Goal: Transaction & Acquisition: Register for event/course

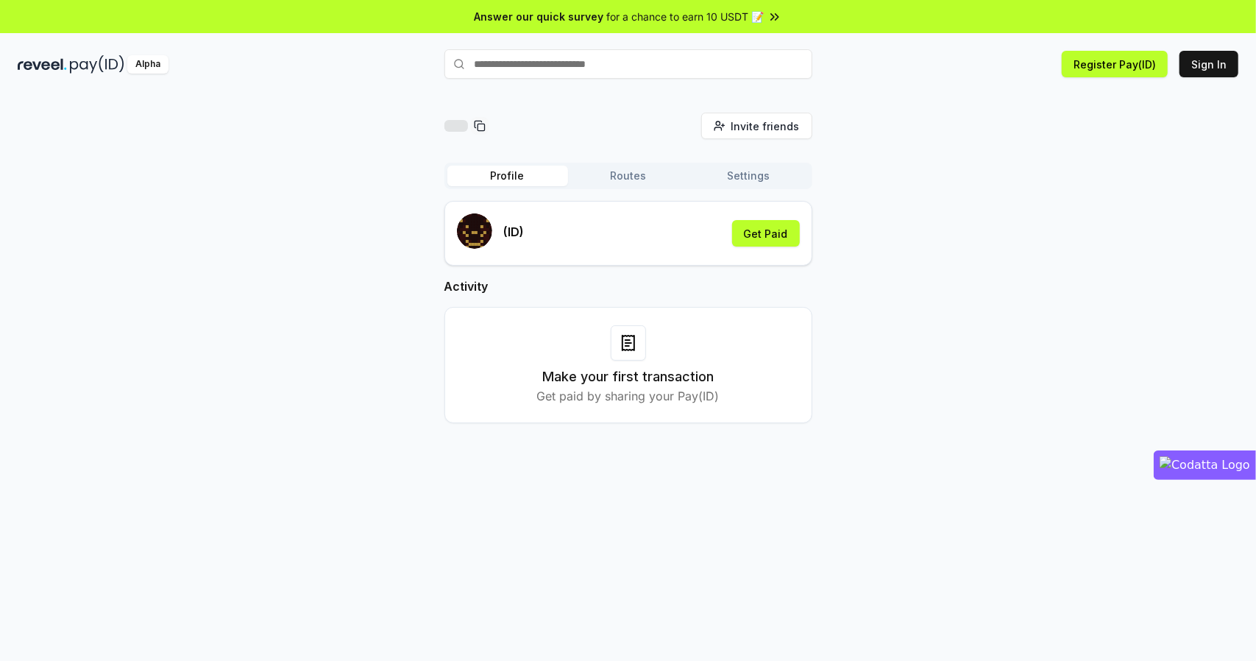
click at [480, 127] on icon at bounding box center [480, 126] width 12 height 12
click at [533, 63] on input "text" at bounding box center [629, 63] width 368 height 29
click at [563, 70] on input "text" at bounding box center [629, 63] width 368 height 29
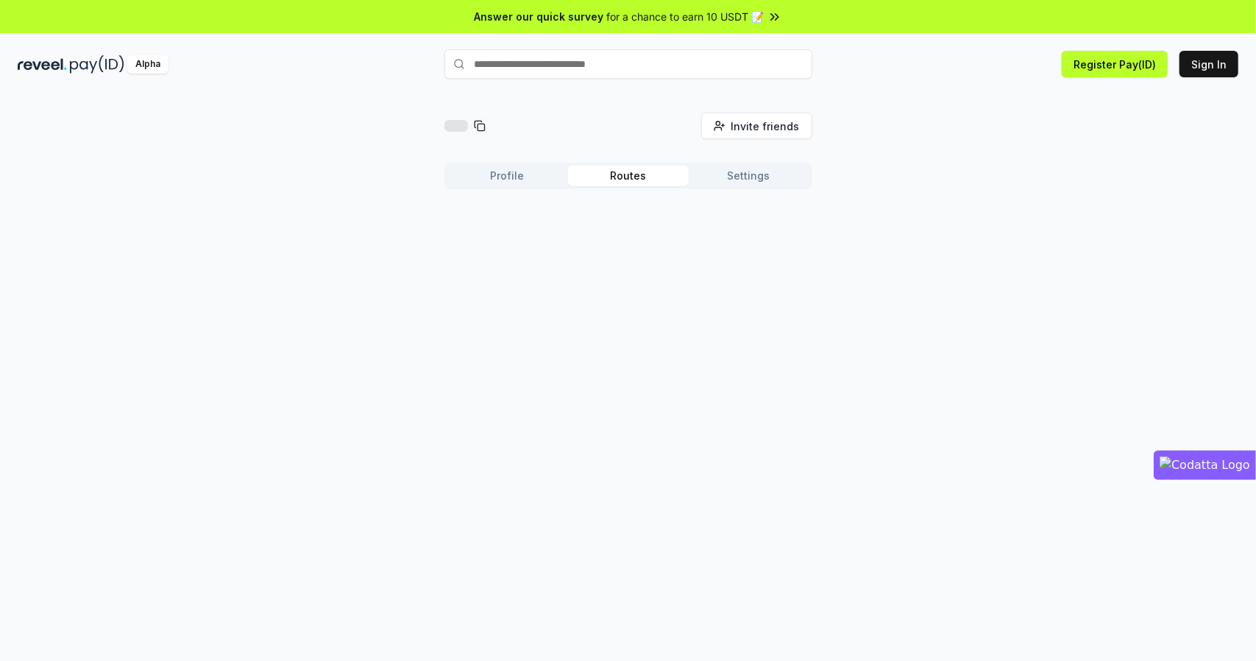
click at [634, 171] on button "Routes" at bounding box center [628, 176] width 121 height 21
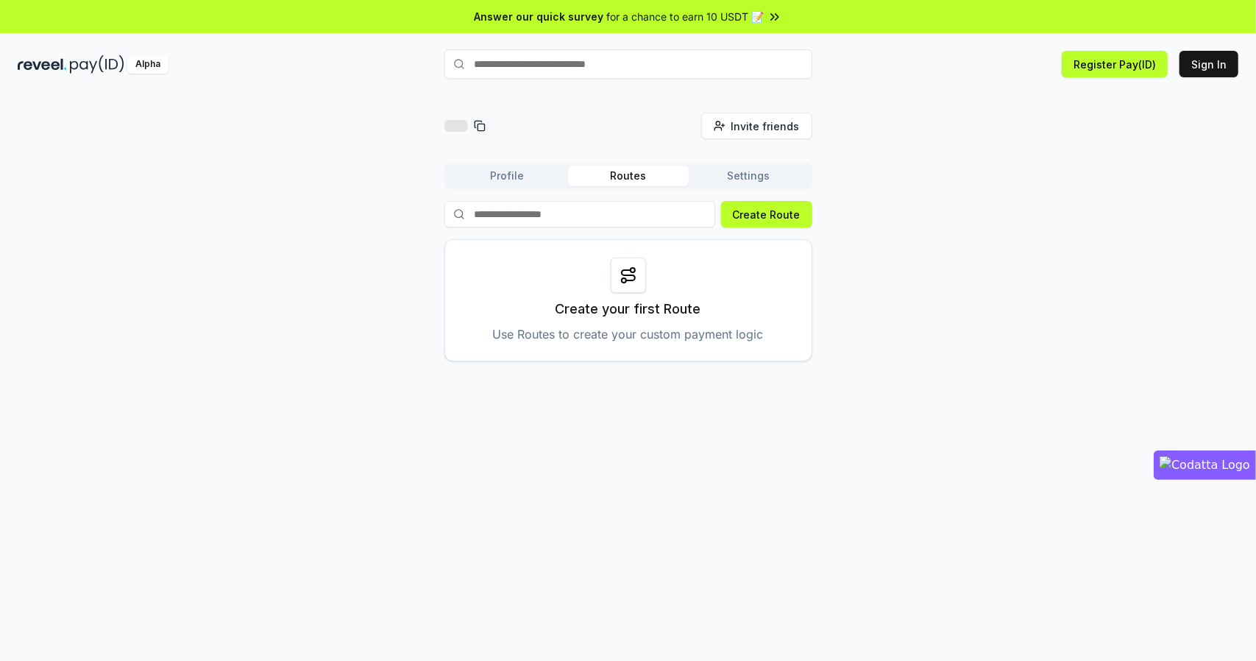
click at [730, 172] on button "Settings" at bounding box center [749, 176] width 121 height 21
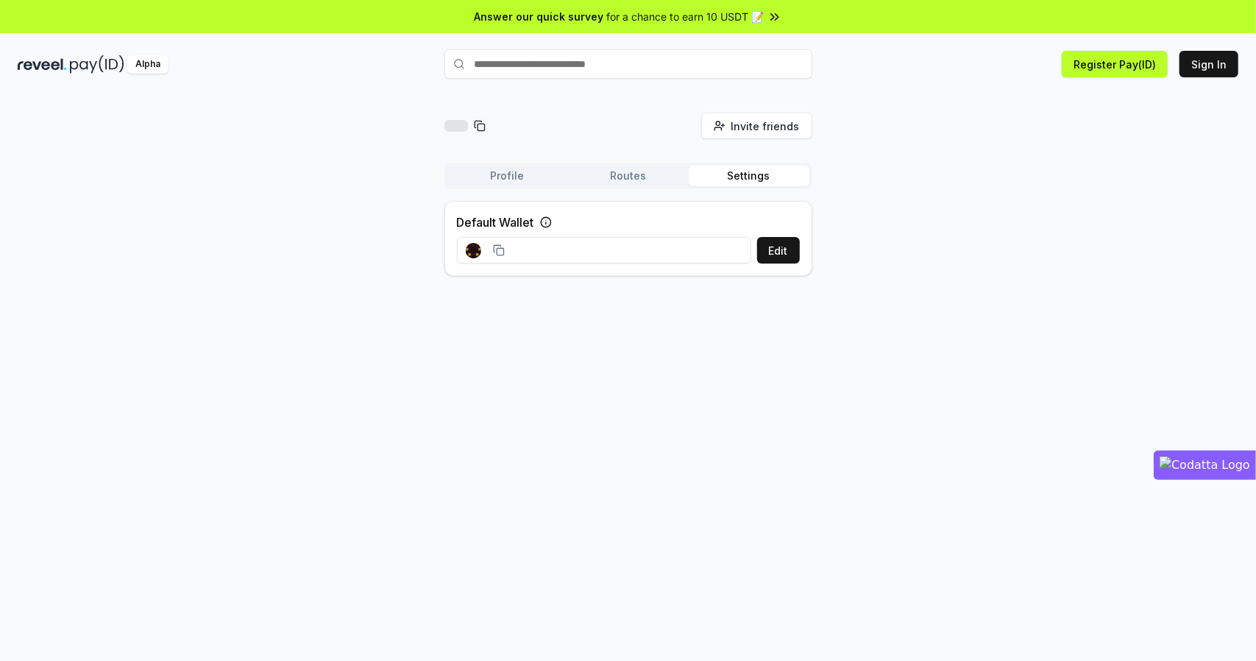
click at [497, 171] on button "Profile" at bounding box center [507, 176] width 121 height 21
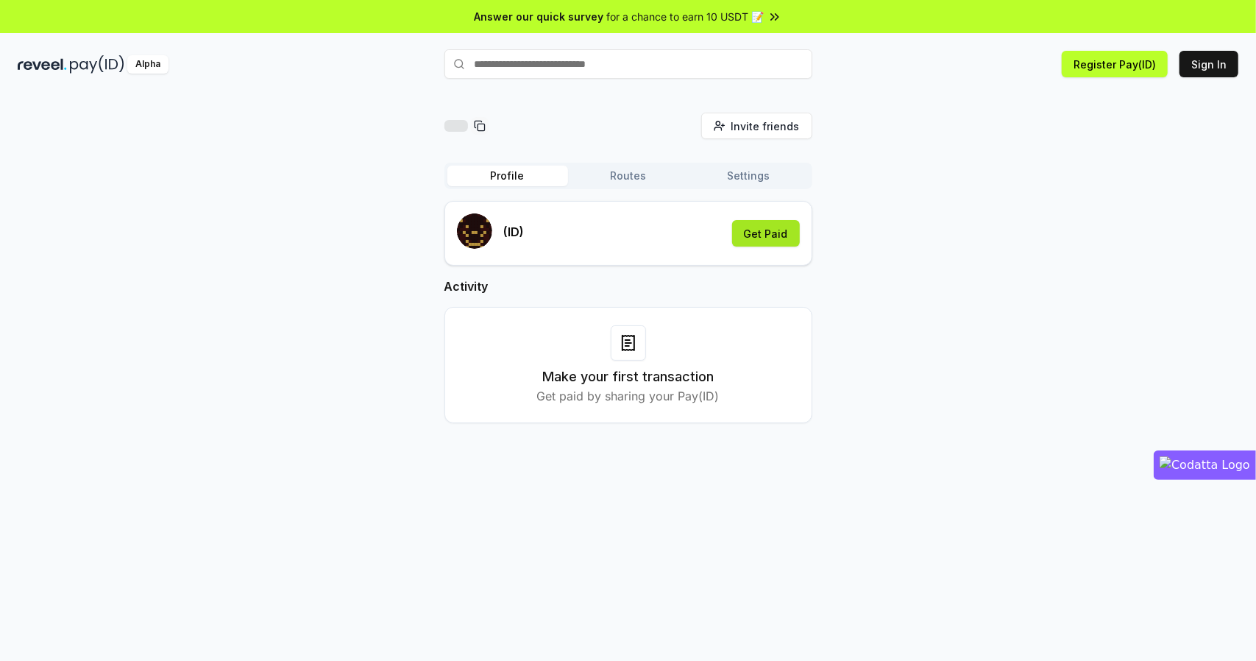
click at [757, 236] on button "Get Paid" at bounding box center [766, 233] width 68 height 26
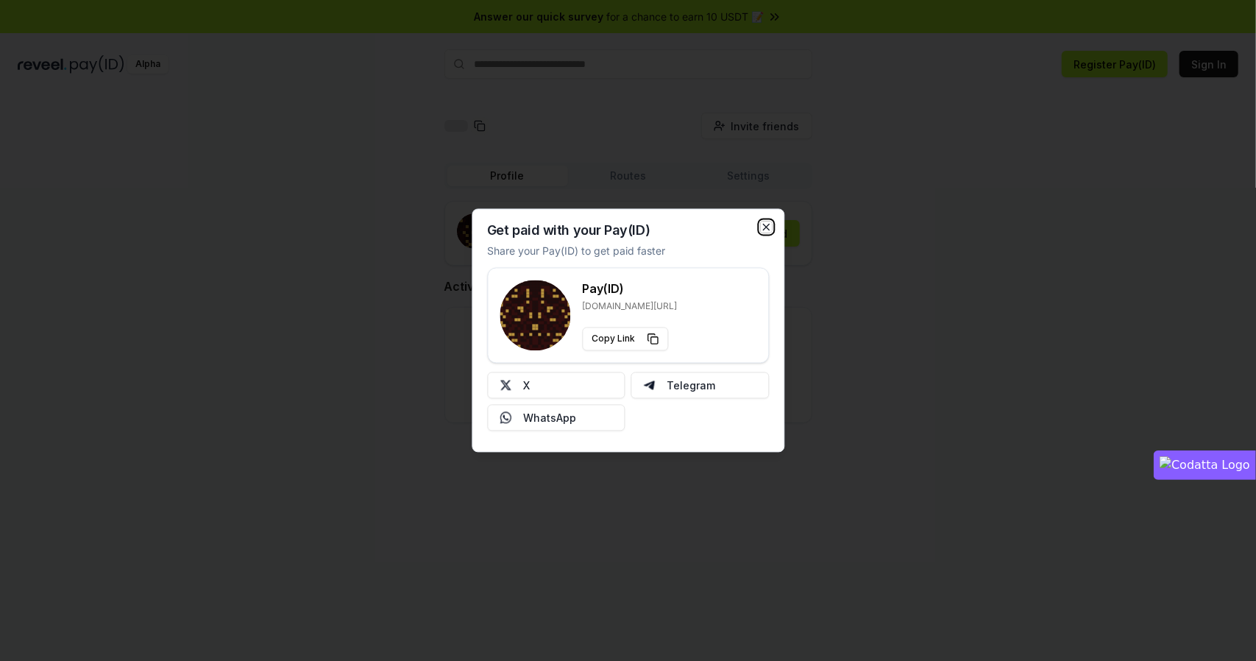
click at [765, 227] on icon "button" at bounding box center [766, 227] width 6 height 6
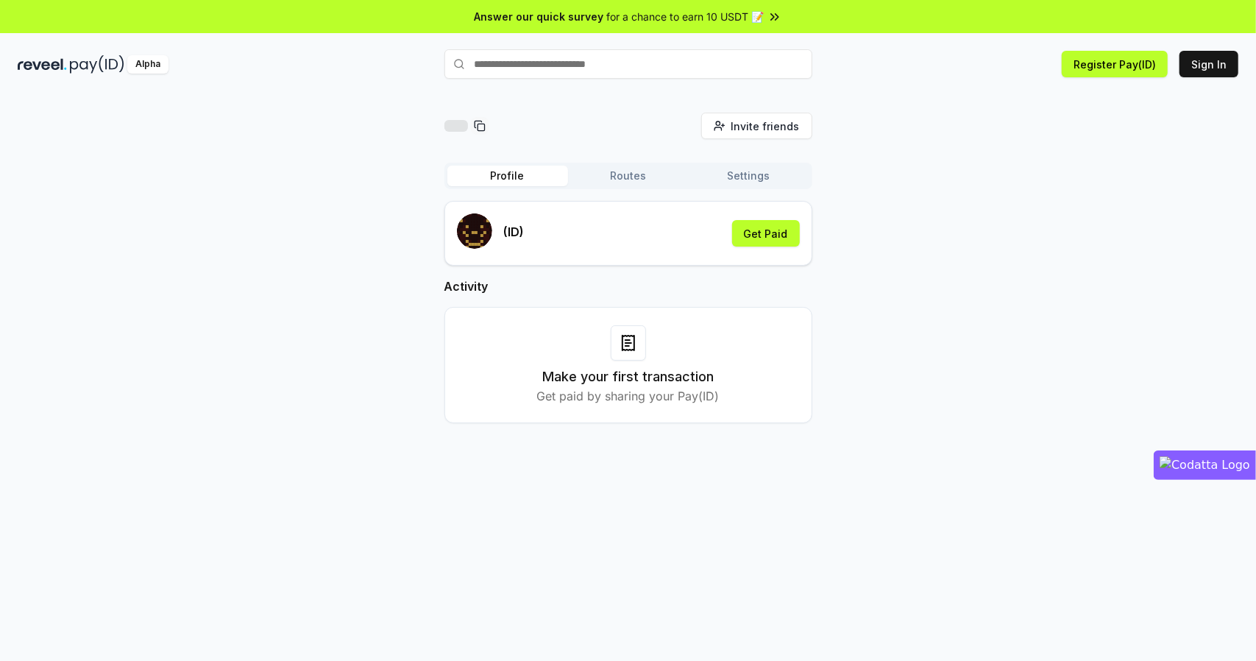
click at [628, 343] on icon at bounding box center [629, 343] width 6 height 0
click at [514, 70] on input "text" at bounding box center [629, 63] width 368 height 29
click at [743, 127] on span "Invite friends" at bounding box center [766, 125] width 68 height 15
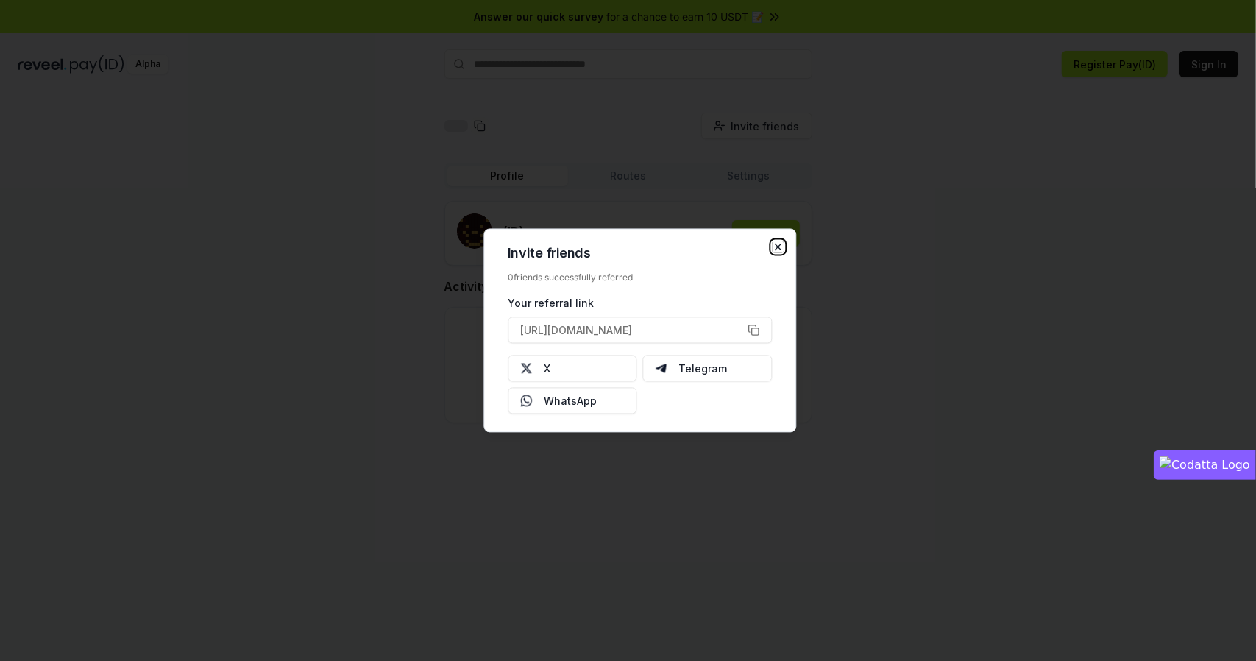
drag, startPoint x: 780, startPoint y: 246, endPoint x: 671, endPoint y: 179, distance: 127.9
click at [779, 246] on icon "button" at bounding box center [778, 247] width 12 height 12
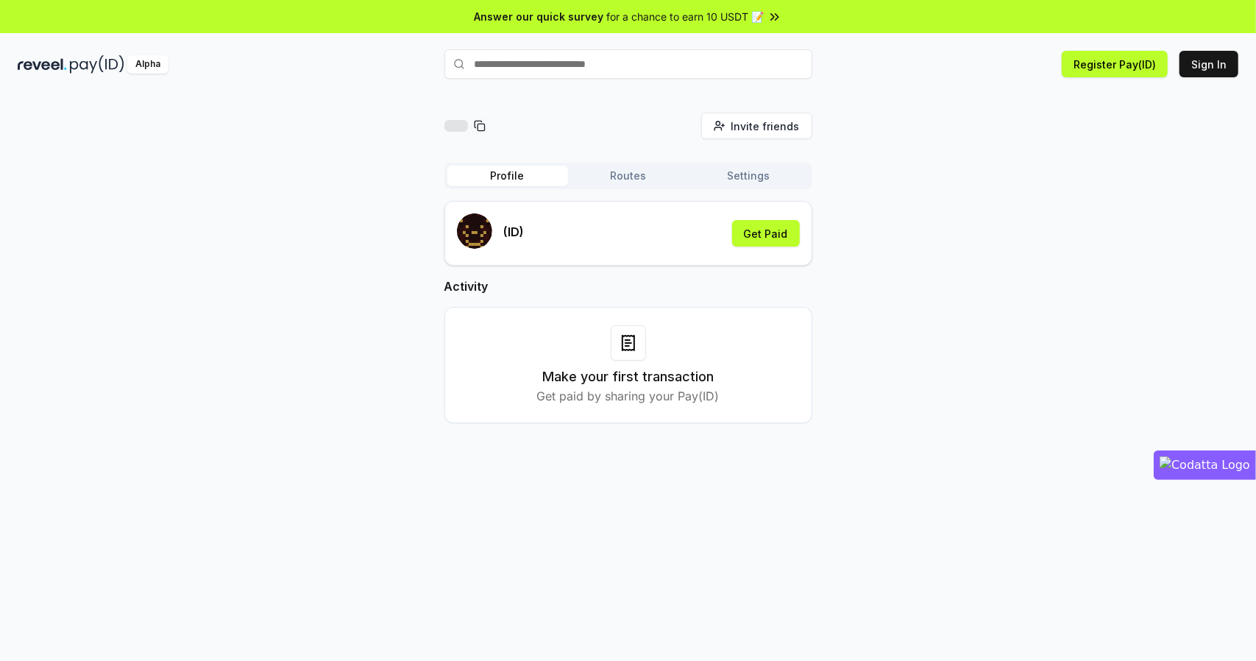
click at [523, 68] on input "text" at bounding box center [629, 63] width 368 height 29
click at [527, 57] on input "text" at bounding box center [629, 63] width 368 height 29
click at [1224, 61] on button "Sign In" at bounding box center [1209, 64] width 59 height 26
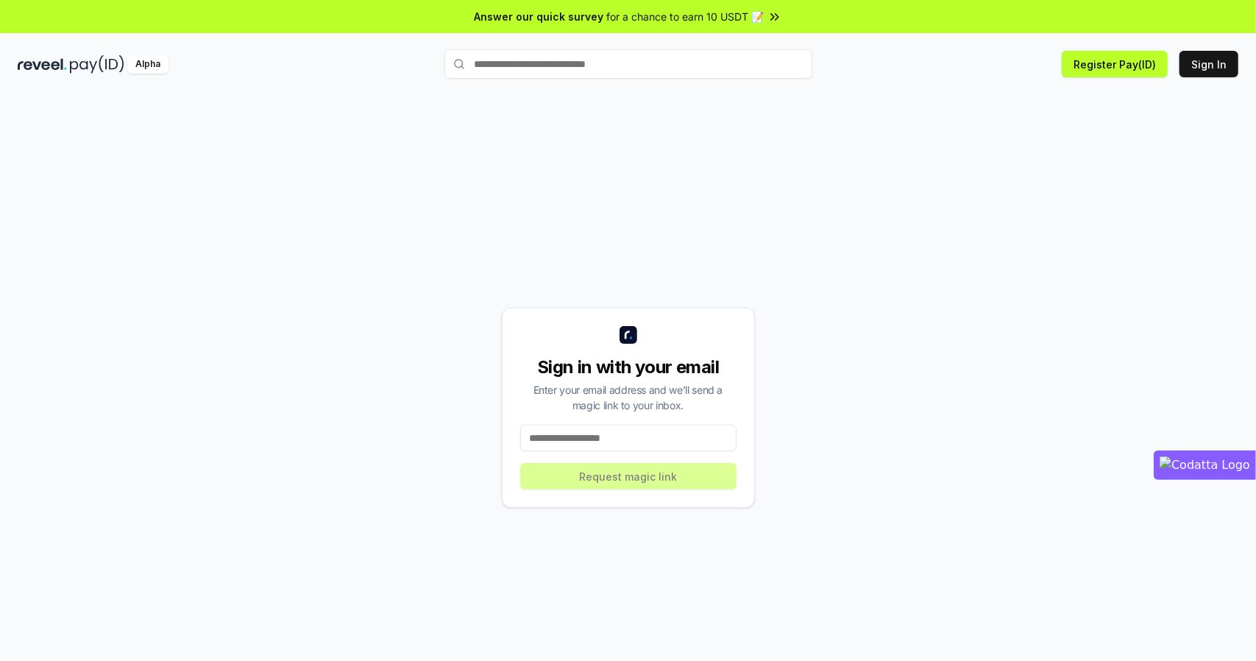
click at [609, 443] on input at bounding box center [628, 438] width 216 height 26
type input "**********"
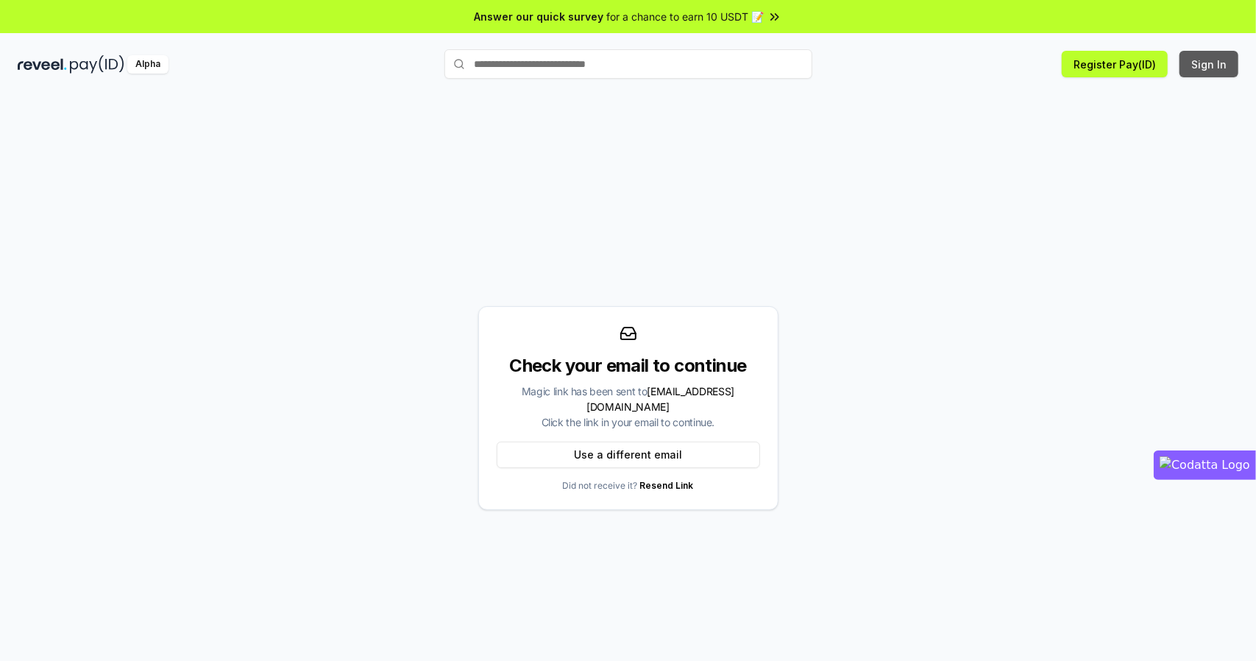
click at [1204, 58] on button "Sign In" at bounding box center [1209, 64] width 59 height 26
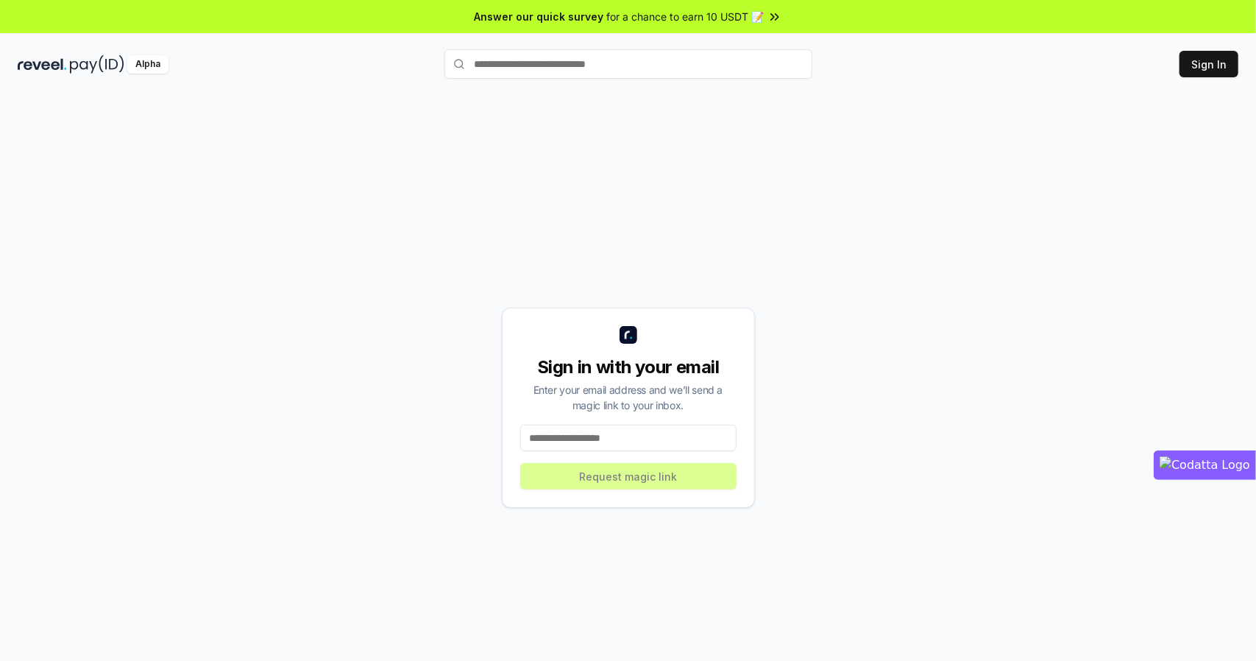
click at [626, 434] on input at bounding box center [628, 438] width 216 height 26
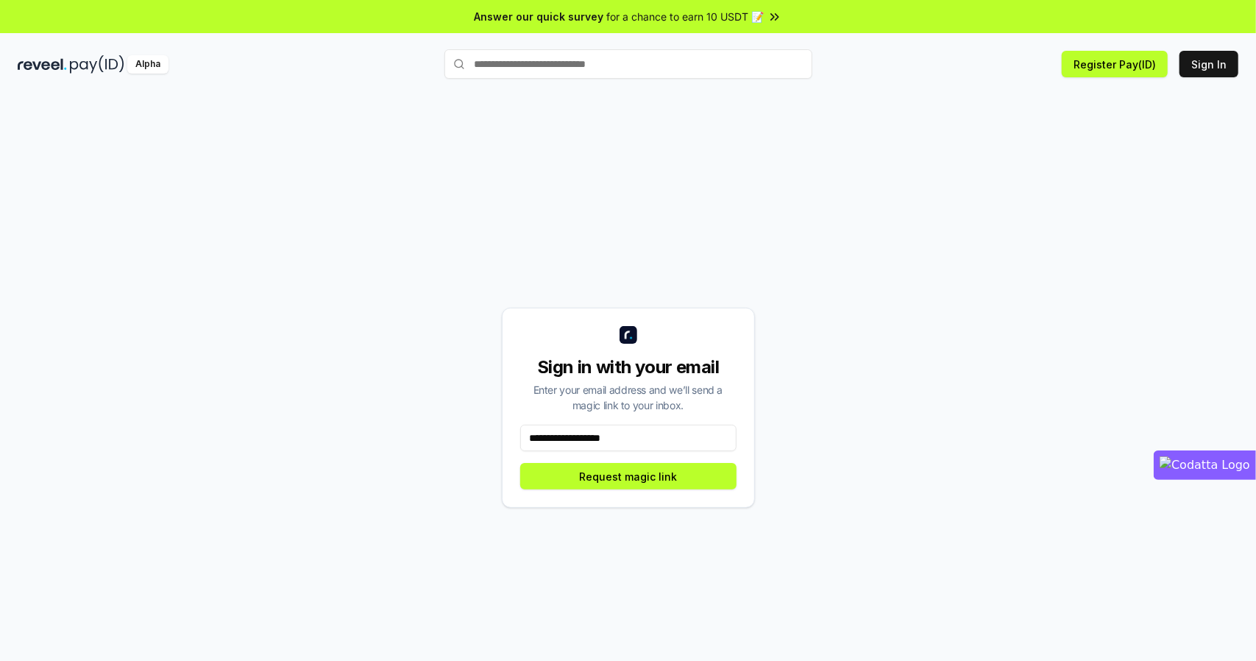
type input "**********"
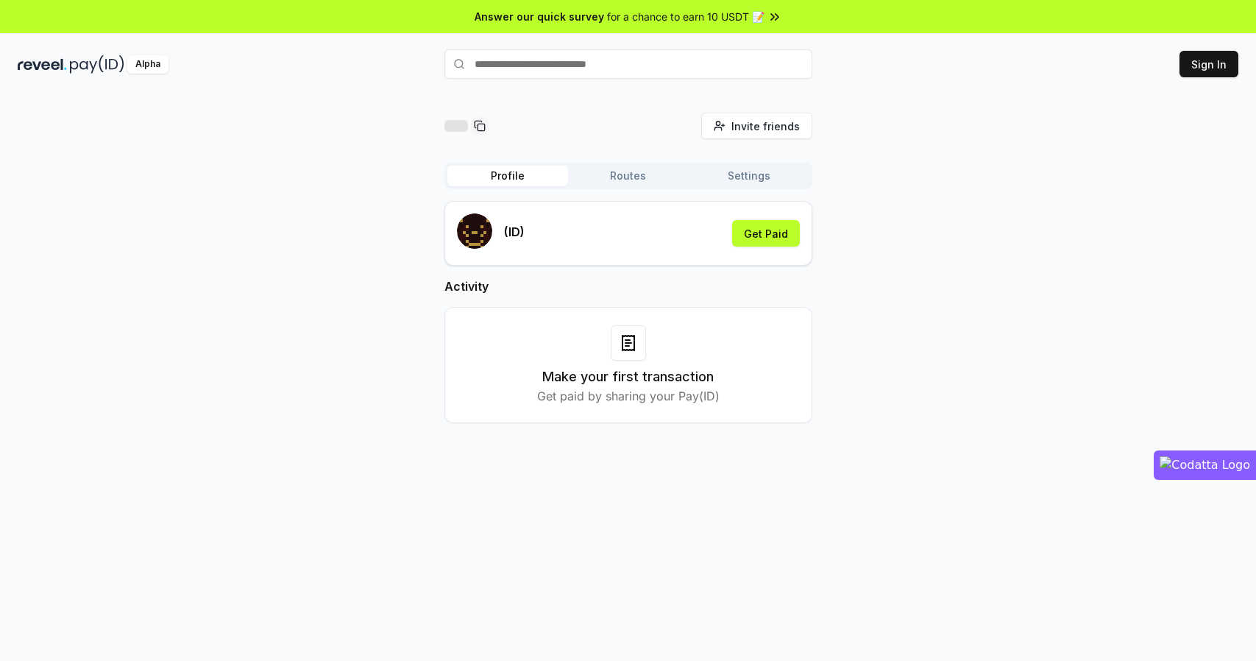
click at [1204, 69] on button "Sign In" at bounding box center [1209, 64] width 59 height 26
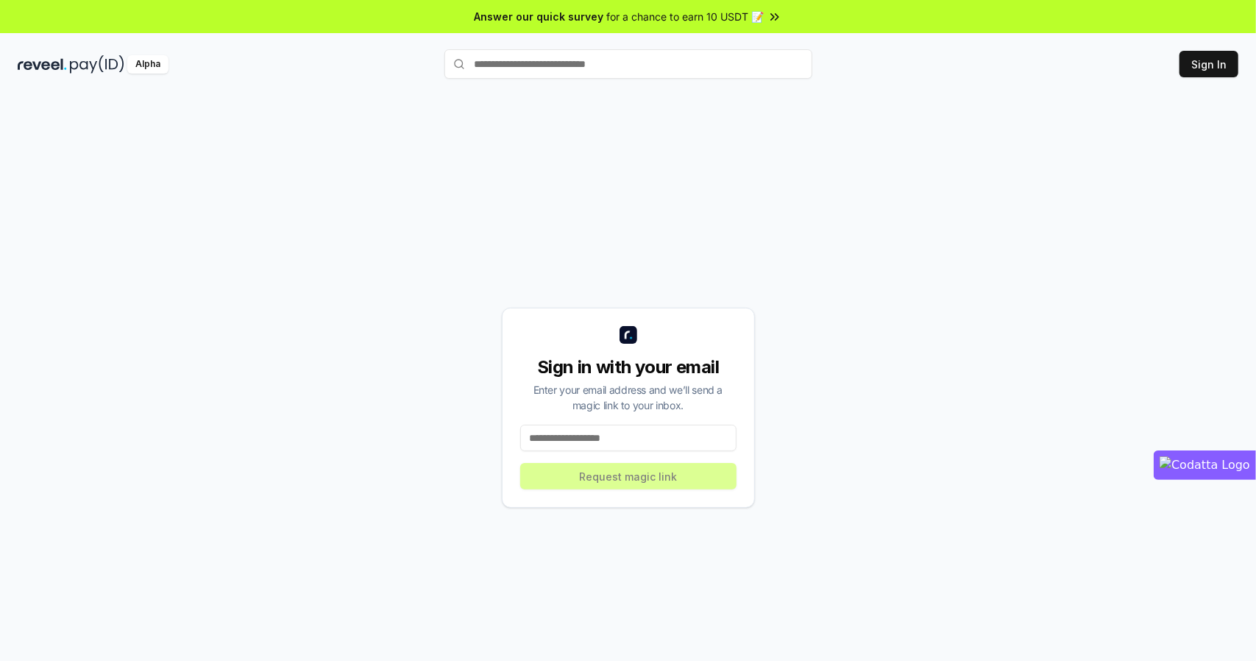
click at [595, 446] on input at bounding box center [628, 438] width 216 height 26
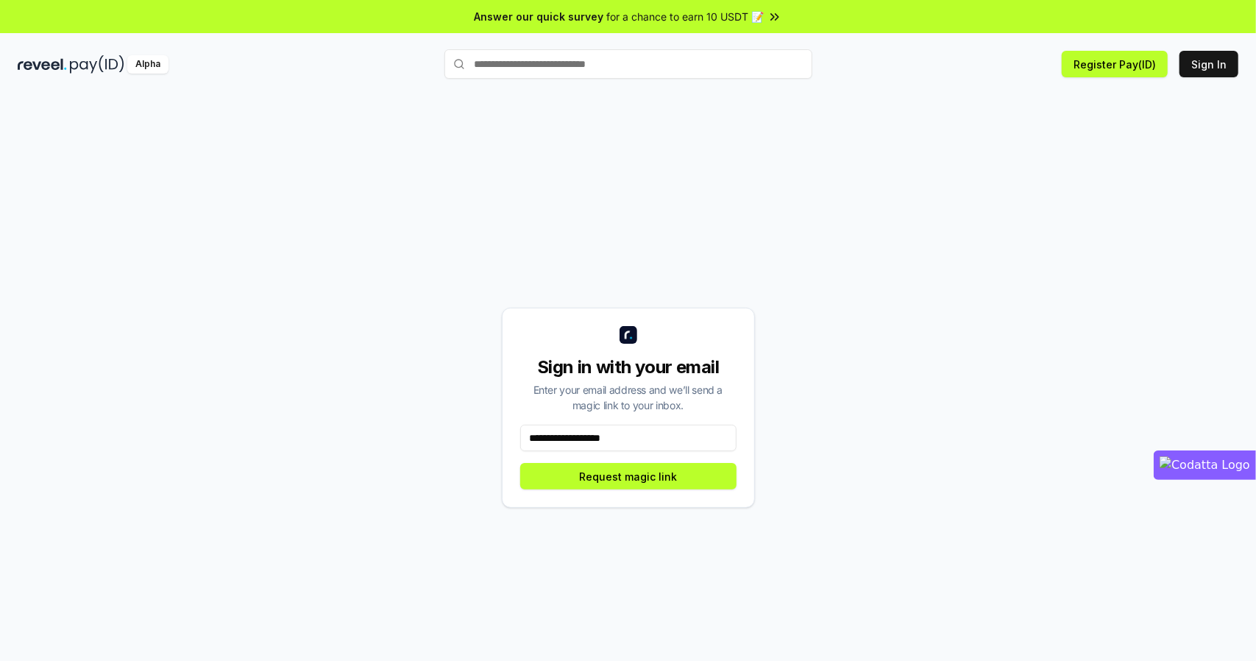
type input "**********"
click at [576, 436] on input at bounding box center [628, 438] width 216 height 26
type input "**********"
click at [638, 479] on button "Request magic link" at bounding box center [628, 476] width 216 height 26
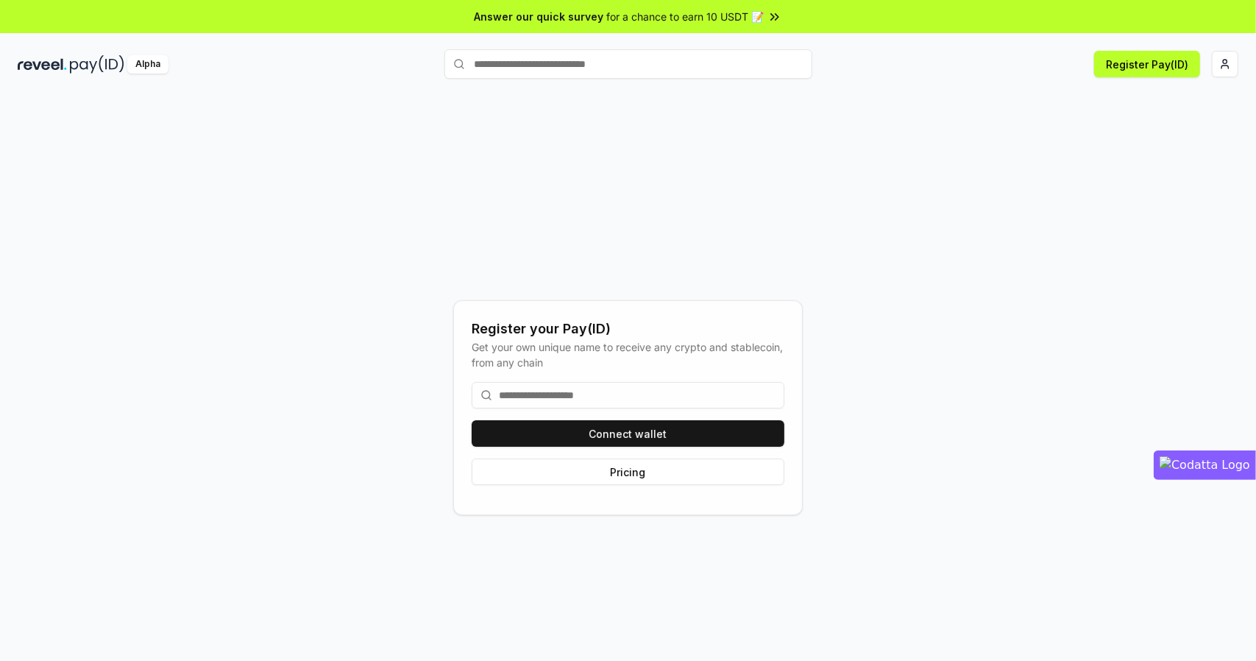
click at [563, 395] on input at bounding box center [628, 395] width 313 height 26
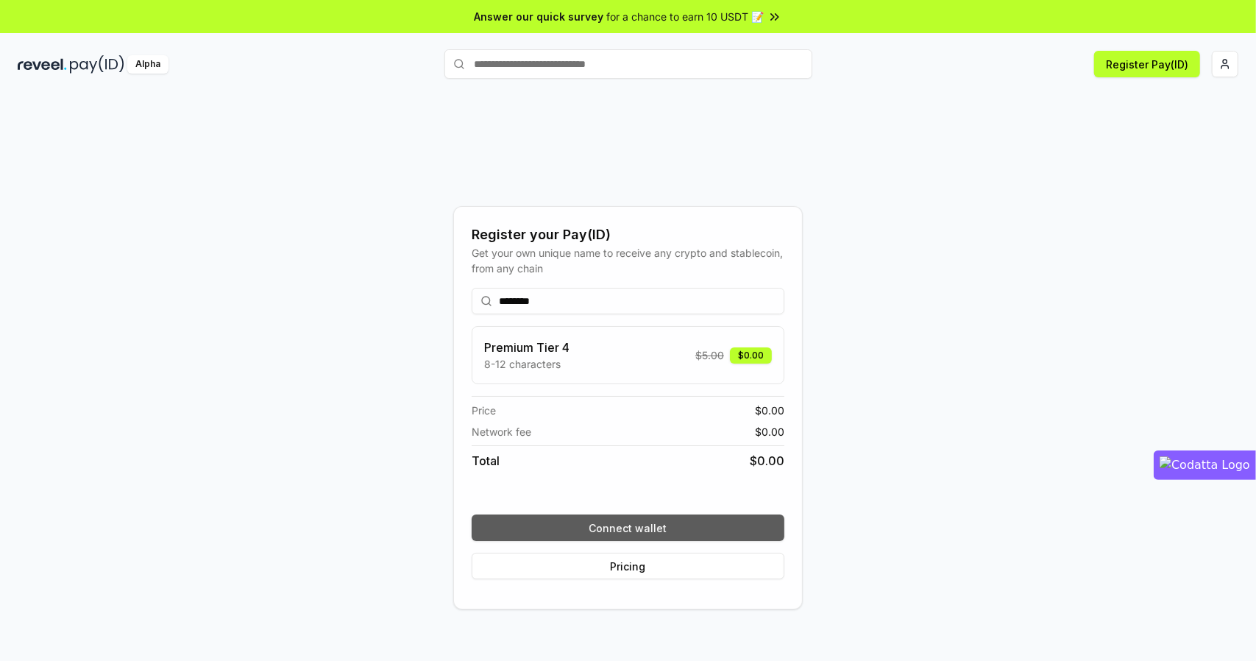
type input "********"
click at [643, 530] on button "Connect wallet" at bounding box center [628, 527] width 313 height 26
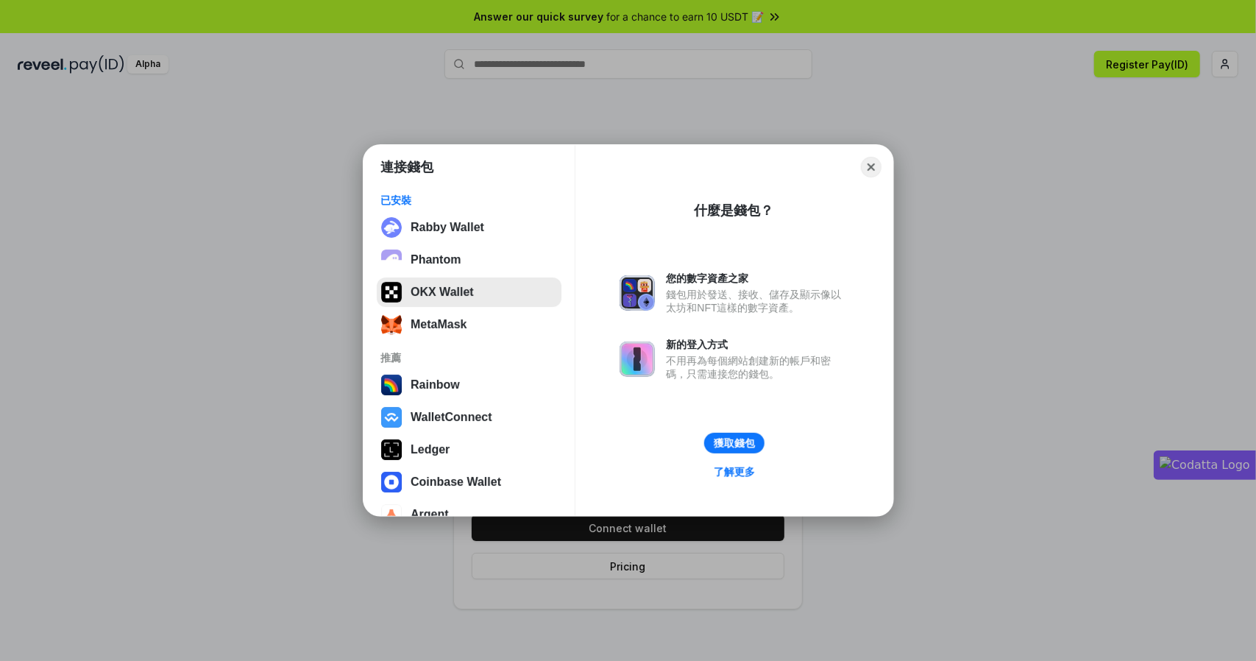
click at [428, 295] on button "OKX Wallet" at bounding box center [469, 291] width 185 height 29
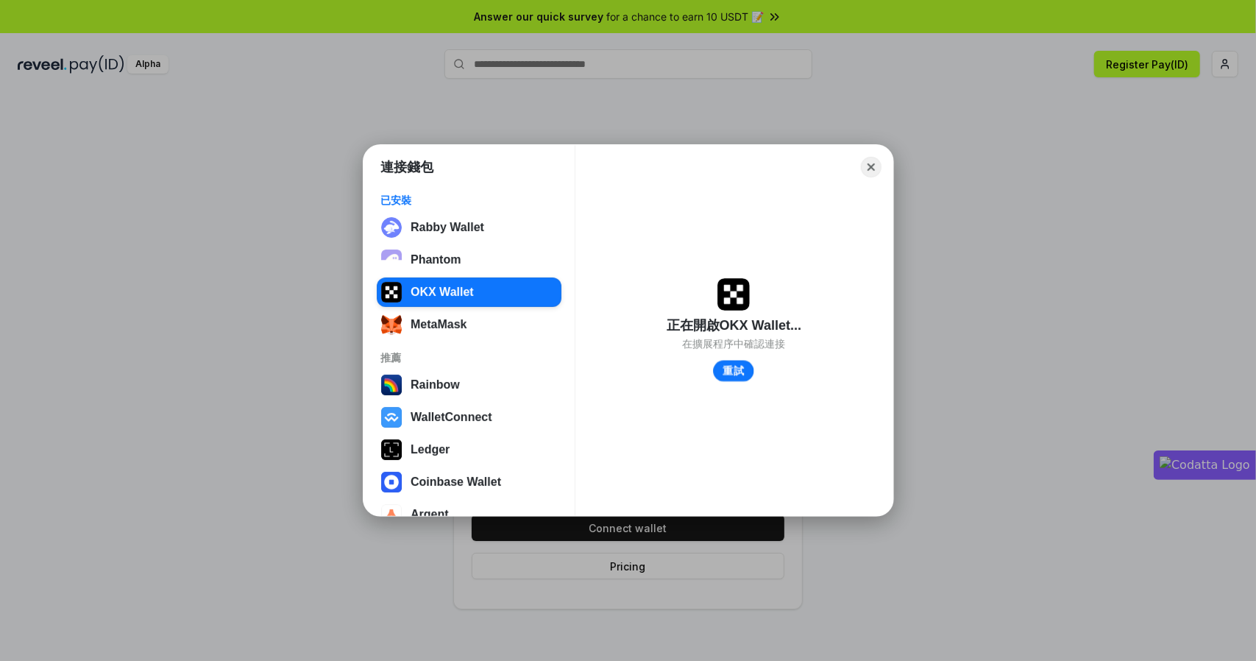
click at [730, 373] on button "重試" at bounding box center [734, 371] width 40 height 21
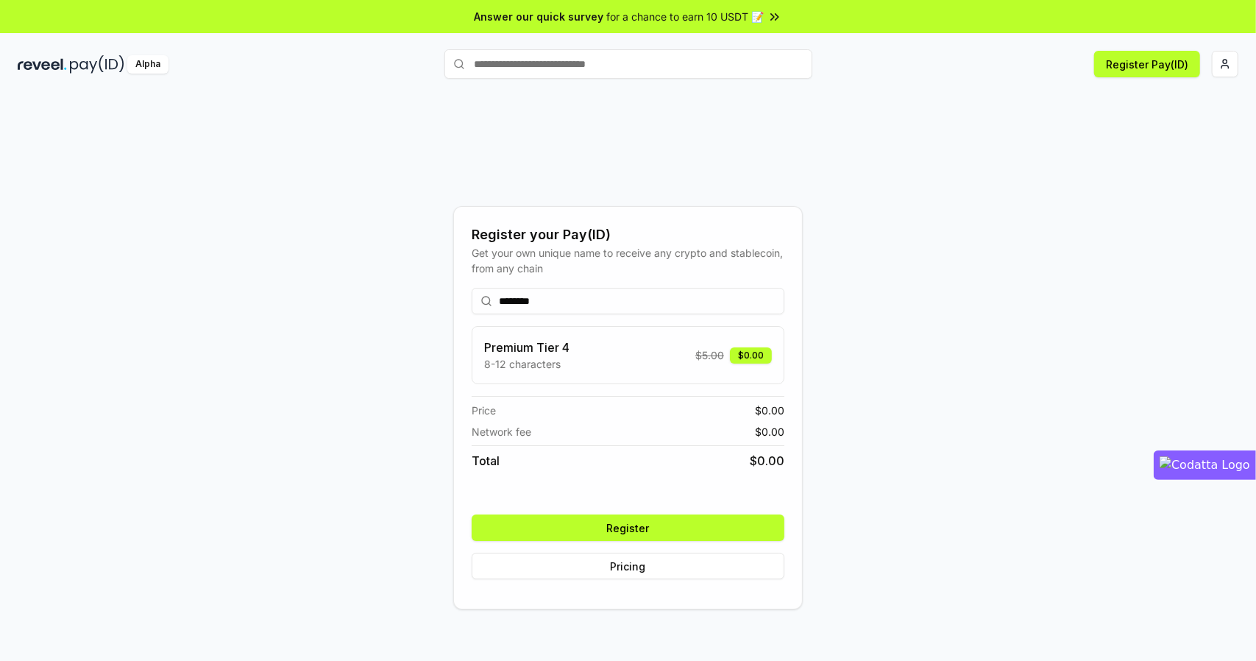
drag, startPoint x: 946, startPoint y: 481, endPoint x: 910, endPoint y: 485, distance: 36.3
click at [946, 481] on div "Register your Pay(ID) Get your own unique name to receive any crypto and stable…" at bounding box center [628, 408] width 1221 height 590
click at [654, 524] on button "Register" at bounding box center [628, 527] width 313 height 26
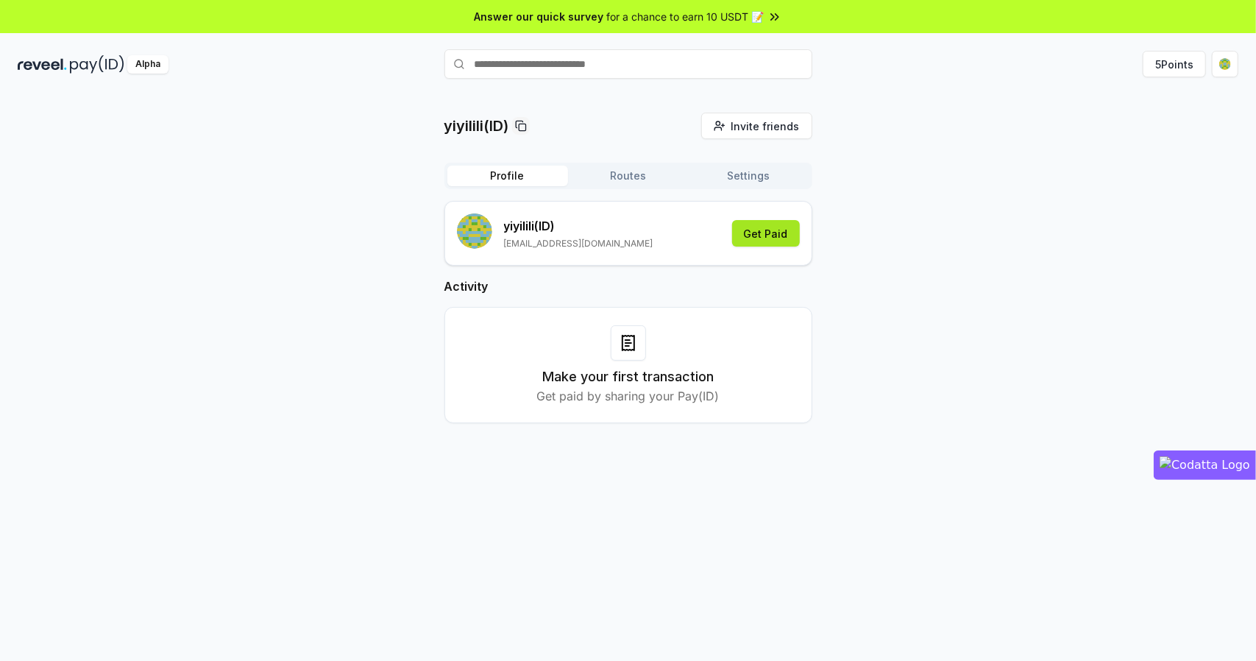
click at [782, 230] on button "Get Paid" at bounding box center [766, 233] width 68 height 26
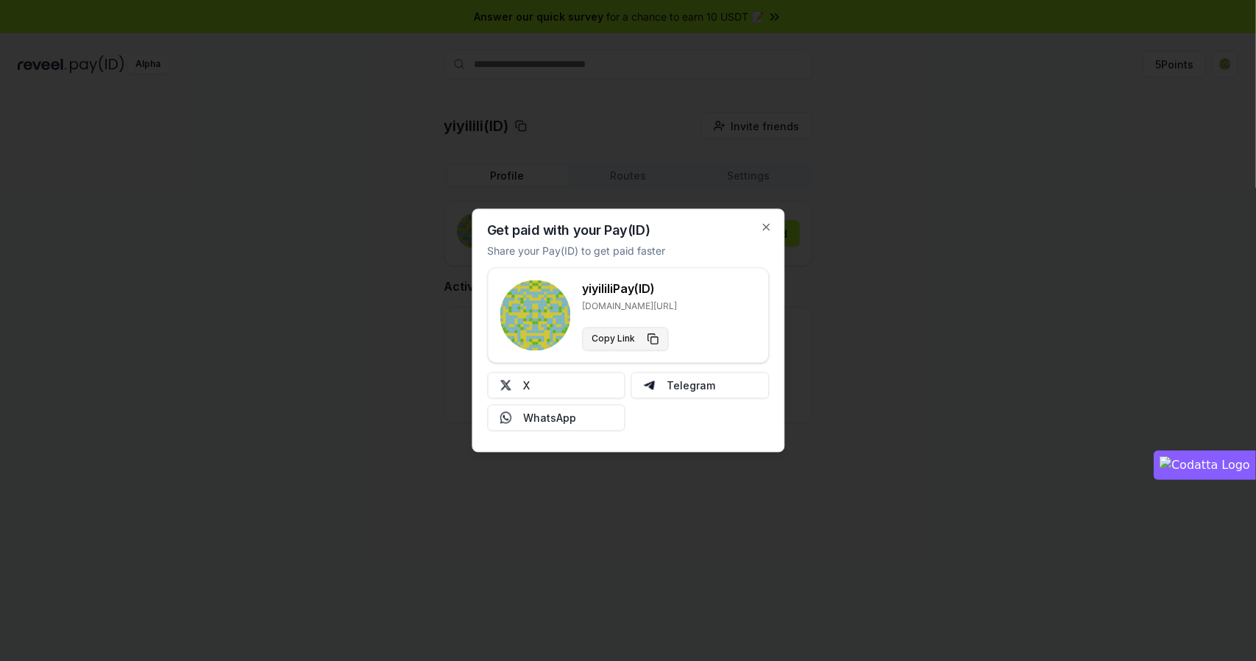
click at [651, 342] on button "Copy Link" at bounding box center [625, 339] width 86 height 24
click at [1122, 278] on div at bounding box center [628, 330] width 1256 height 661
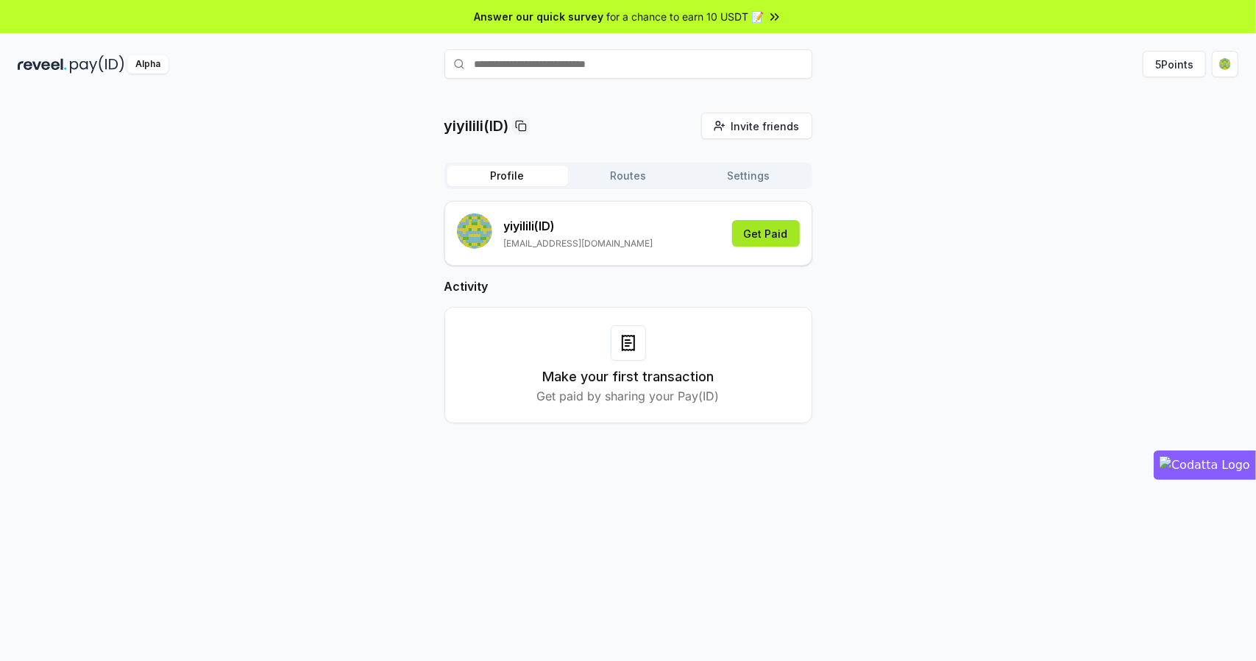
click at [757, 234] on button "Get Paid" at bounding box center [766, 233] width 68 height 26
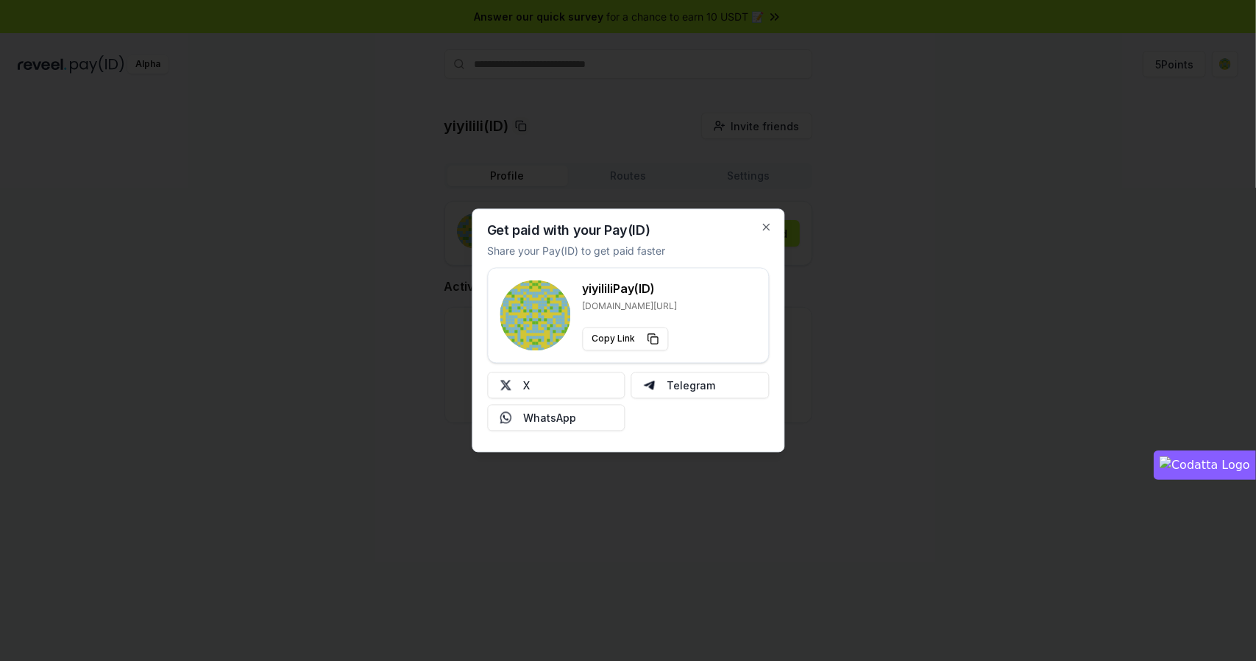
click at [845, 248] on div at bounding box center [628, 330] width 1256 height 661
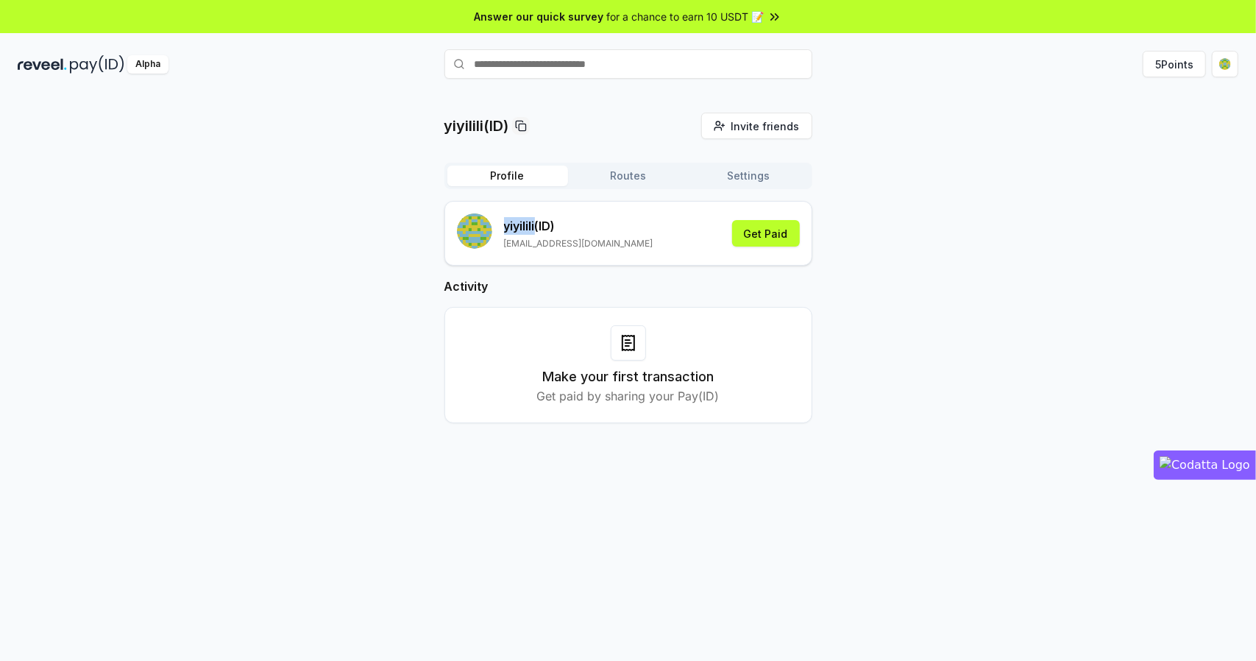
drag, startPoint x: 536, startPoint y: 224, endPoint x: 502, endPoint y: 222, distance: 33.9
click at [502, 222] on div "yiyilili (ID) [EMAIL_ADDRESS][DOMAIN_NAME]" at bounding box center [555, 233] width 196 height 40
copy p "yiyilili"
click at [680, 288] on h2 "Activity" at bounding box center [629, 286] width 368 height 18
